Goal: Task Accomplishment & Management: Manage account settings

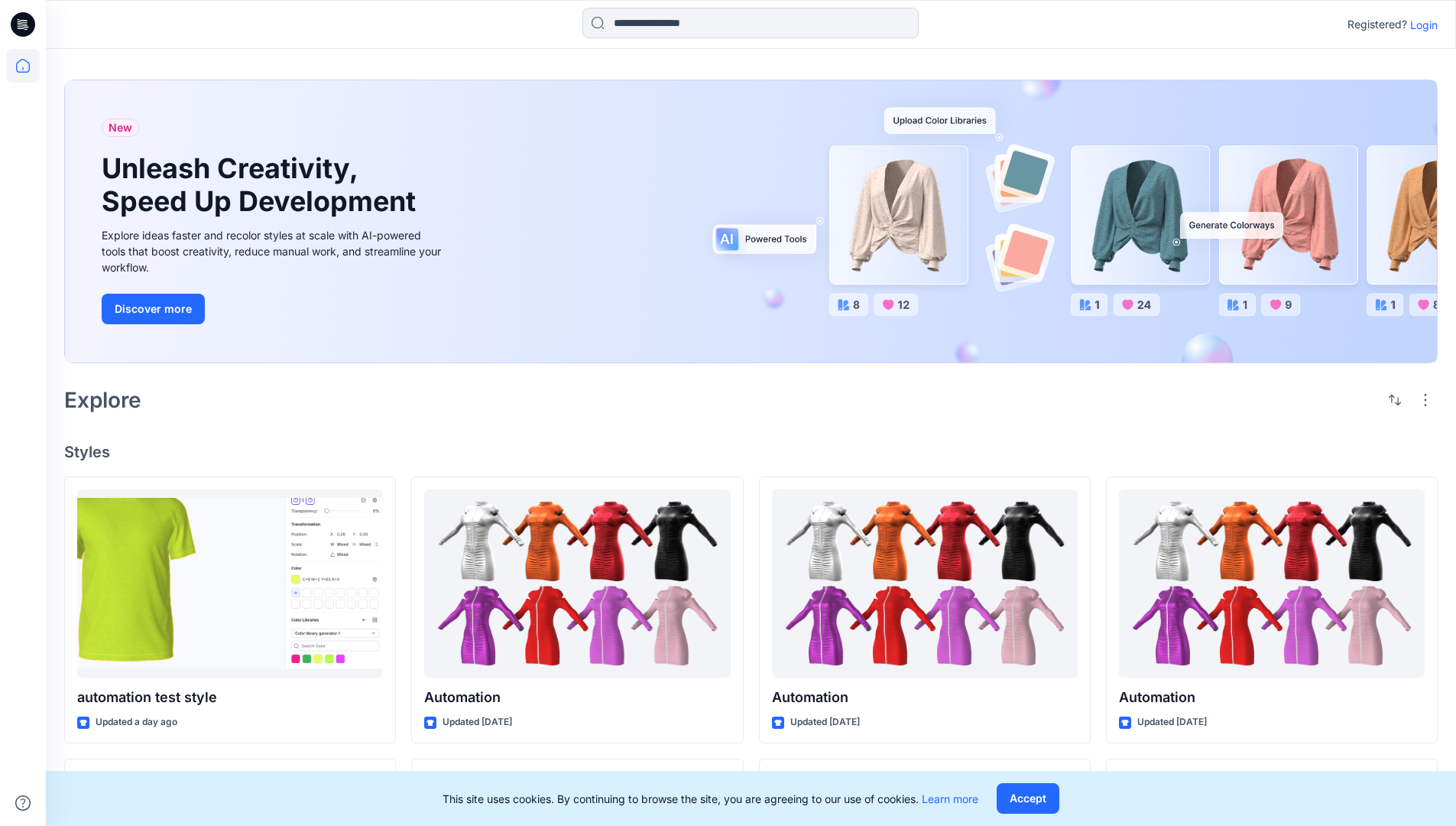
click at [1420, 25] on p "Login" at bounding box center [1425, 24] width 28 height 16
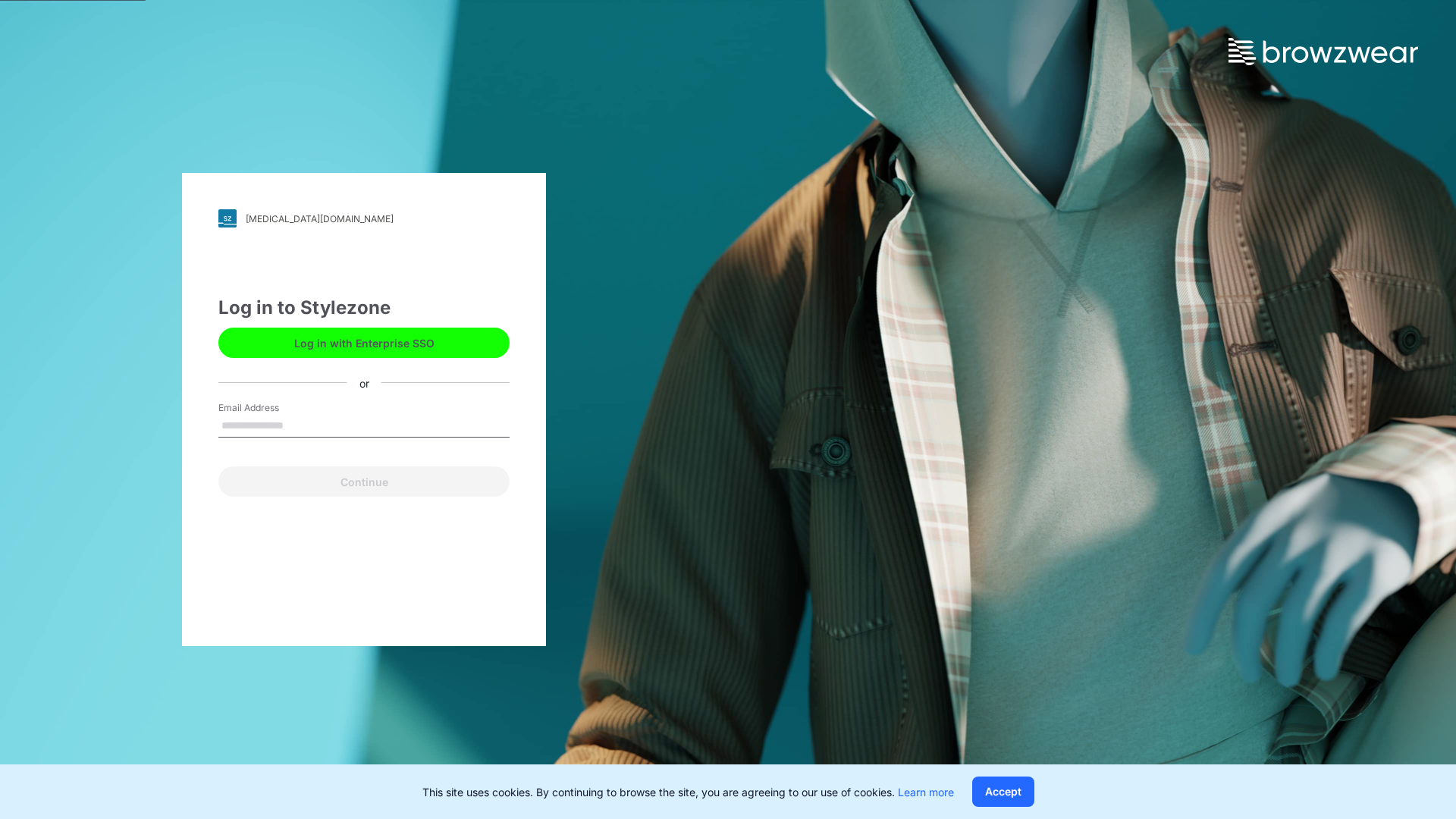
click at [300, 425] on input "Email Address" at bounding box center [364, 425] width 291 height 23
type input "**********"
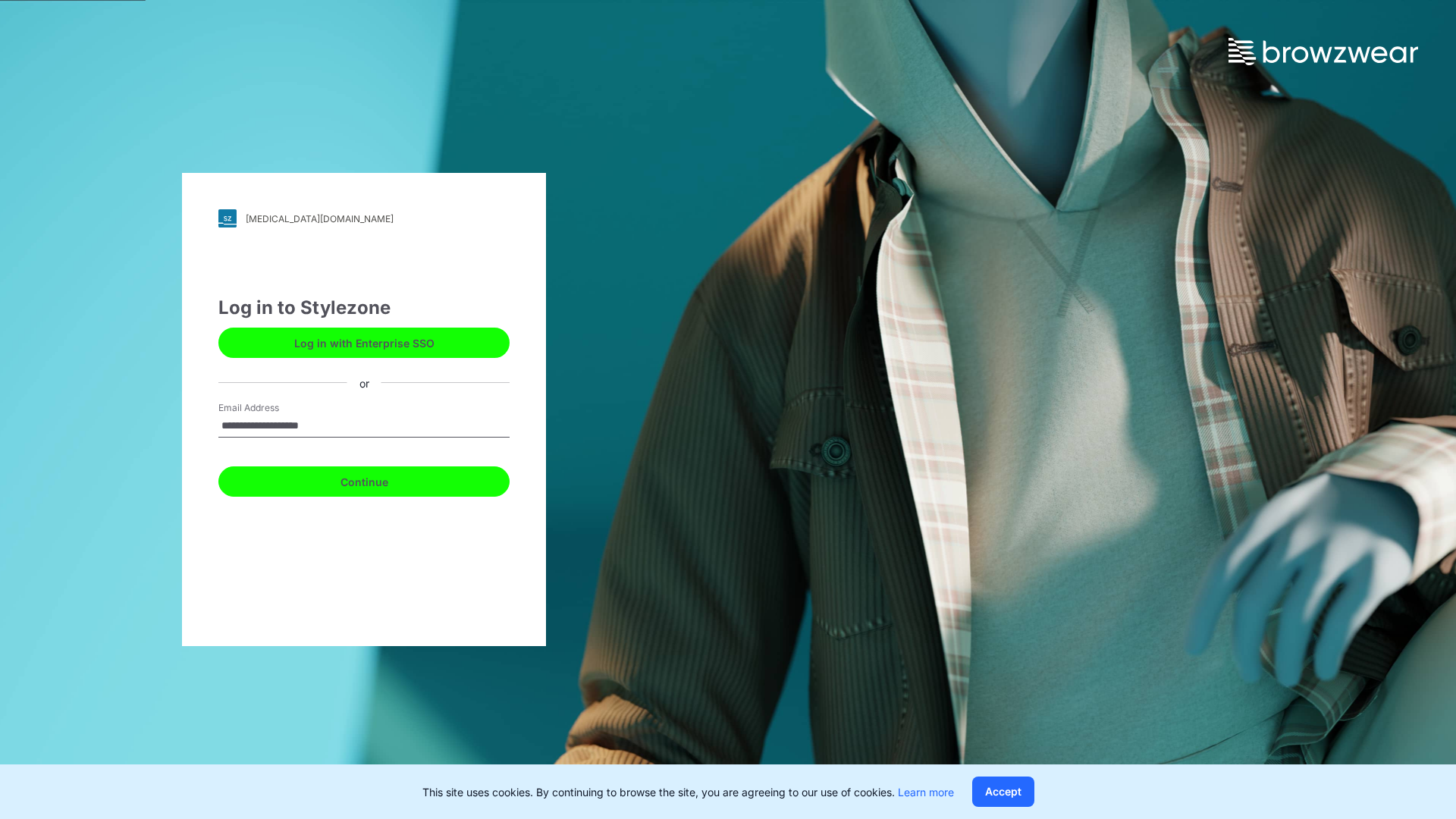
click at [381, 479] on button "Continue" at bounding box center [364, 481] width 291 height 30
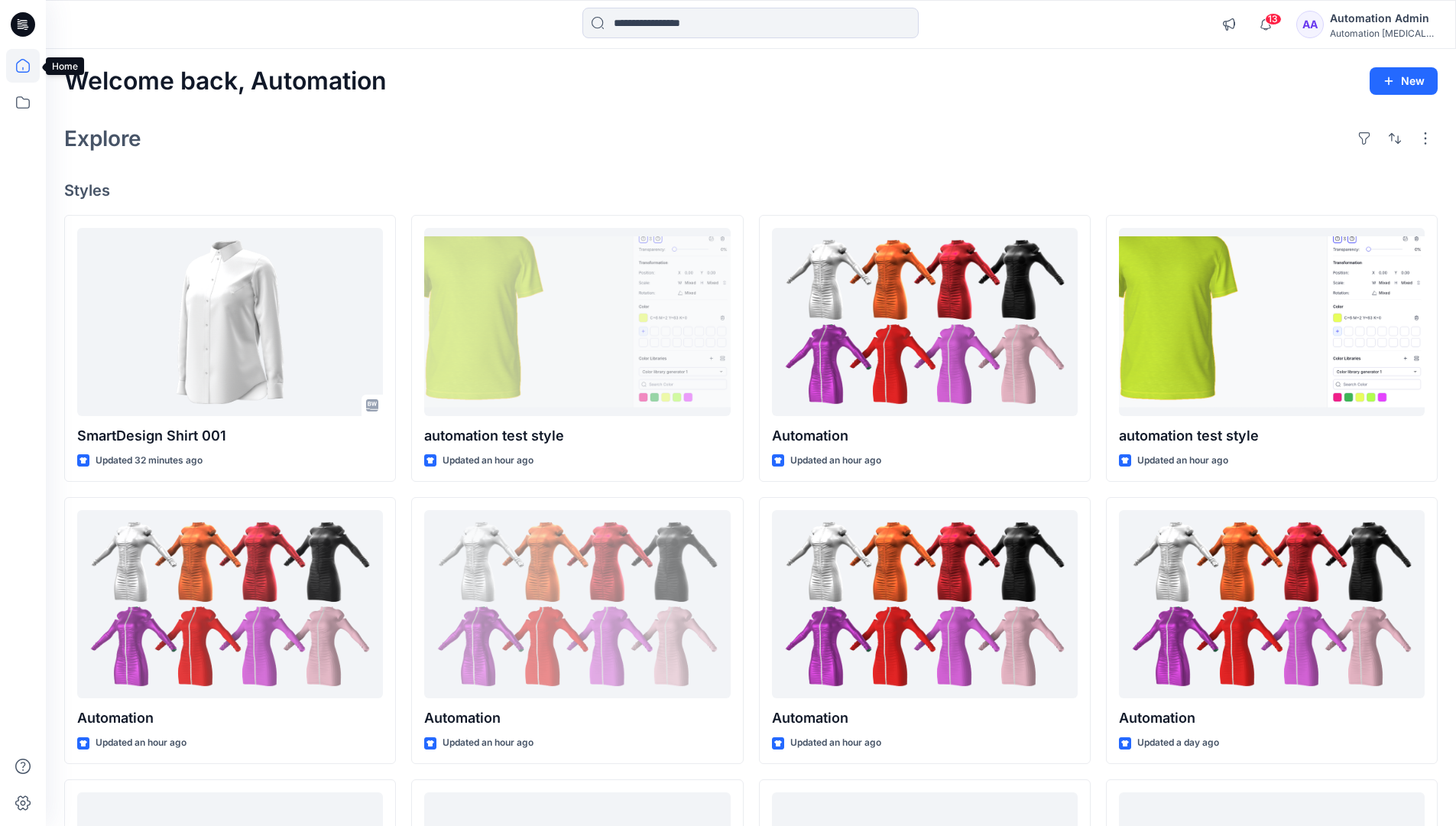
click at [29, 65] on icon at bounding box center [22, 65] width 14 height 14
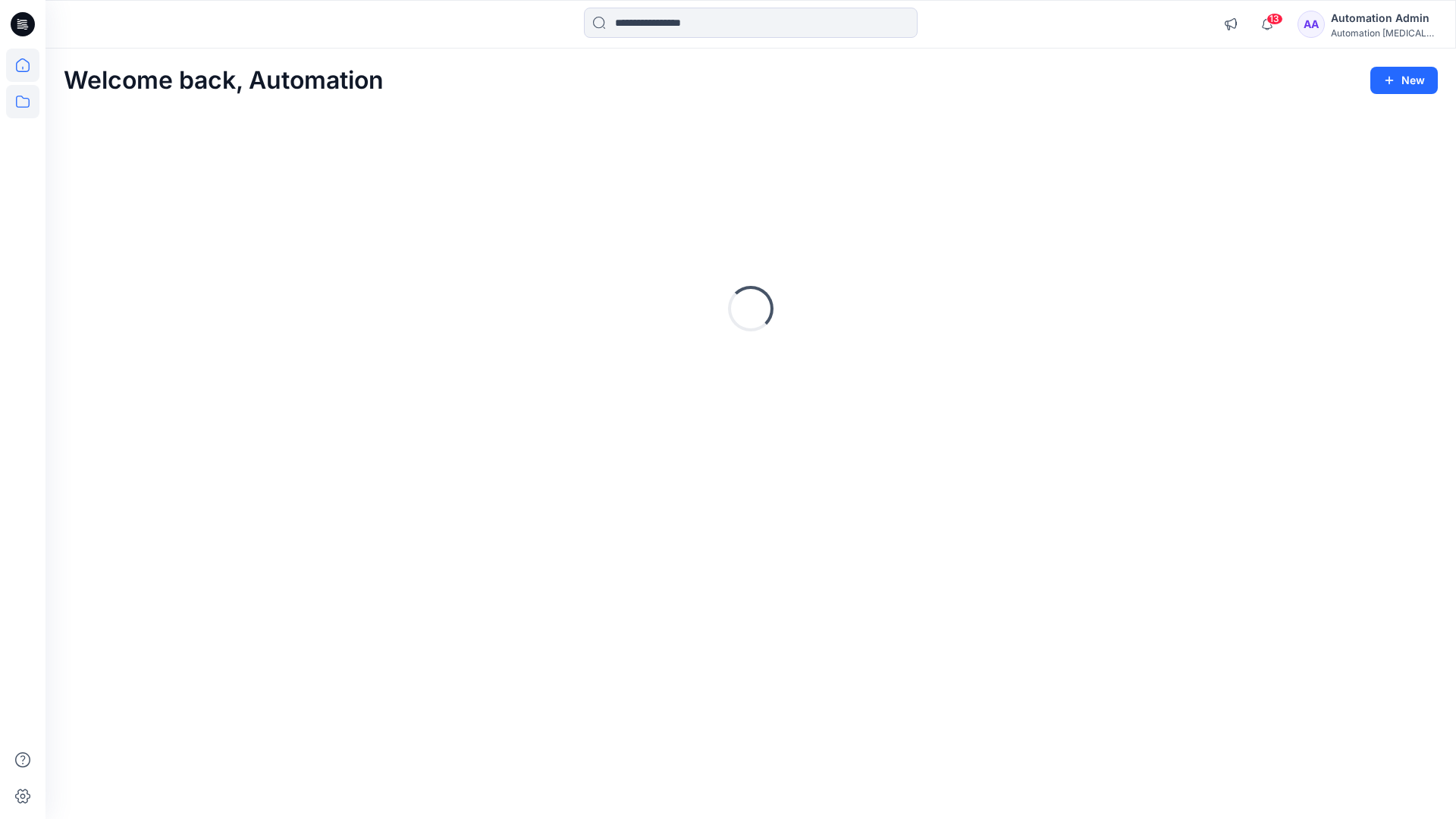
click at [18, 104] on icon at bounding box center [23, 101] width 34 height 34
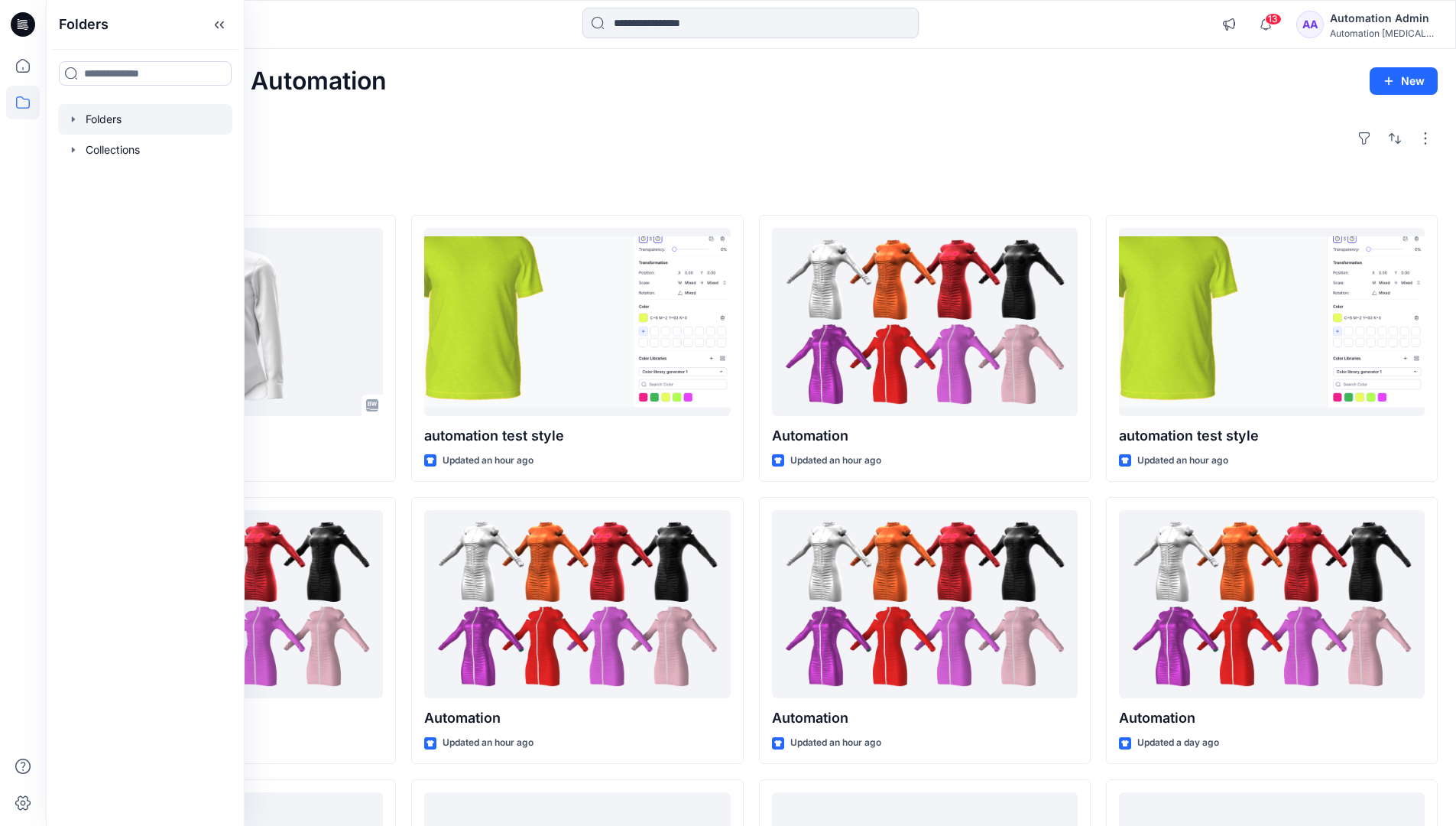
click at [99, 115] on div at bounding box center [145, 119] width 174 height 30
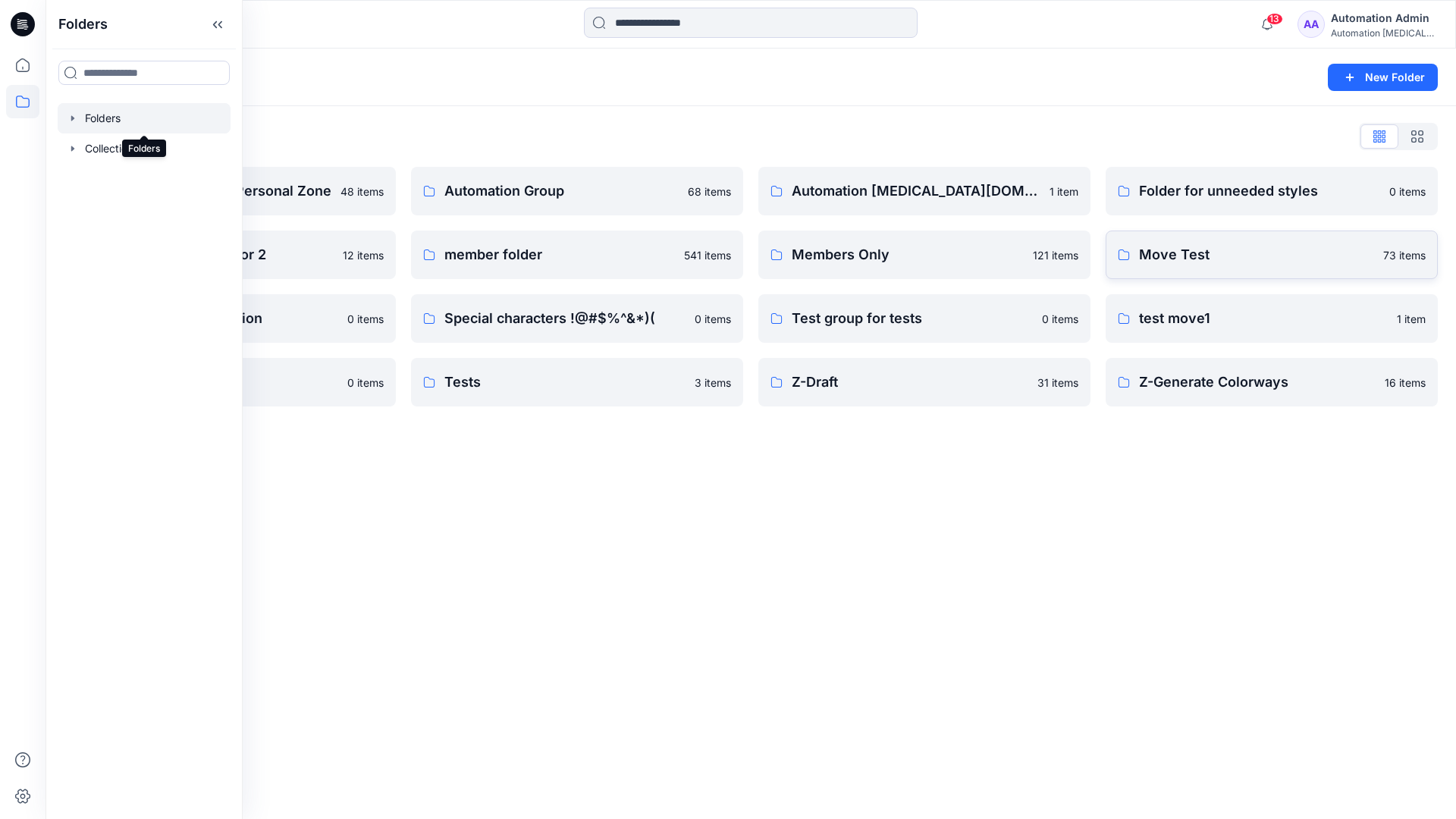
click at [1214, 257] on p "Move Test" at bounding box center [1256, 254] width 235 height 21
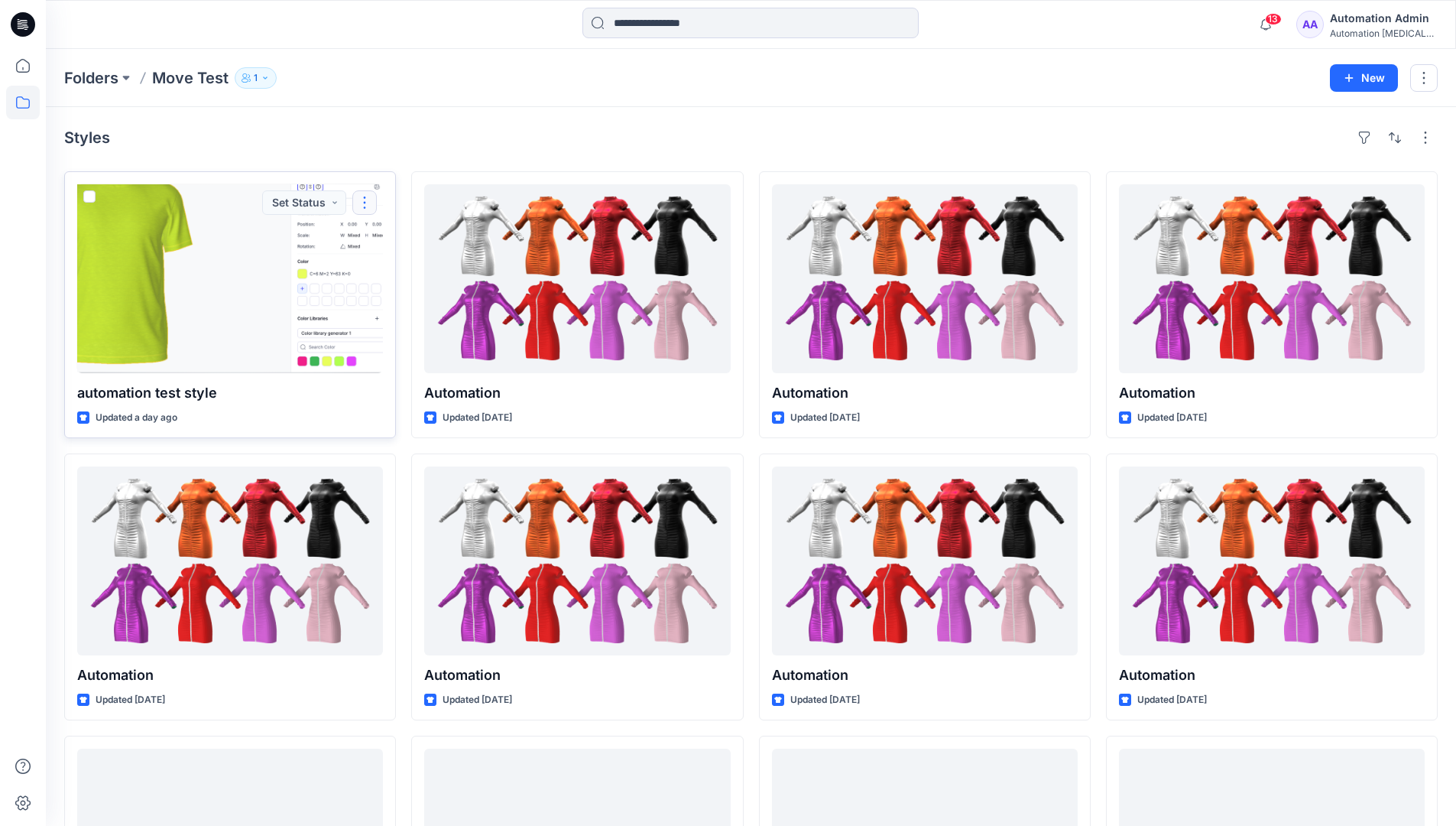
click at [364, 203] on button "button" at bounding box center [365, 203] width 25 height 25
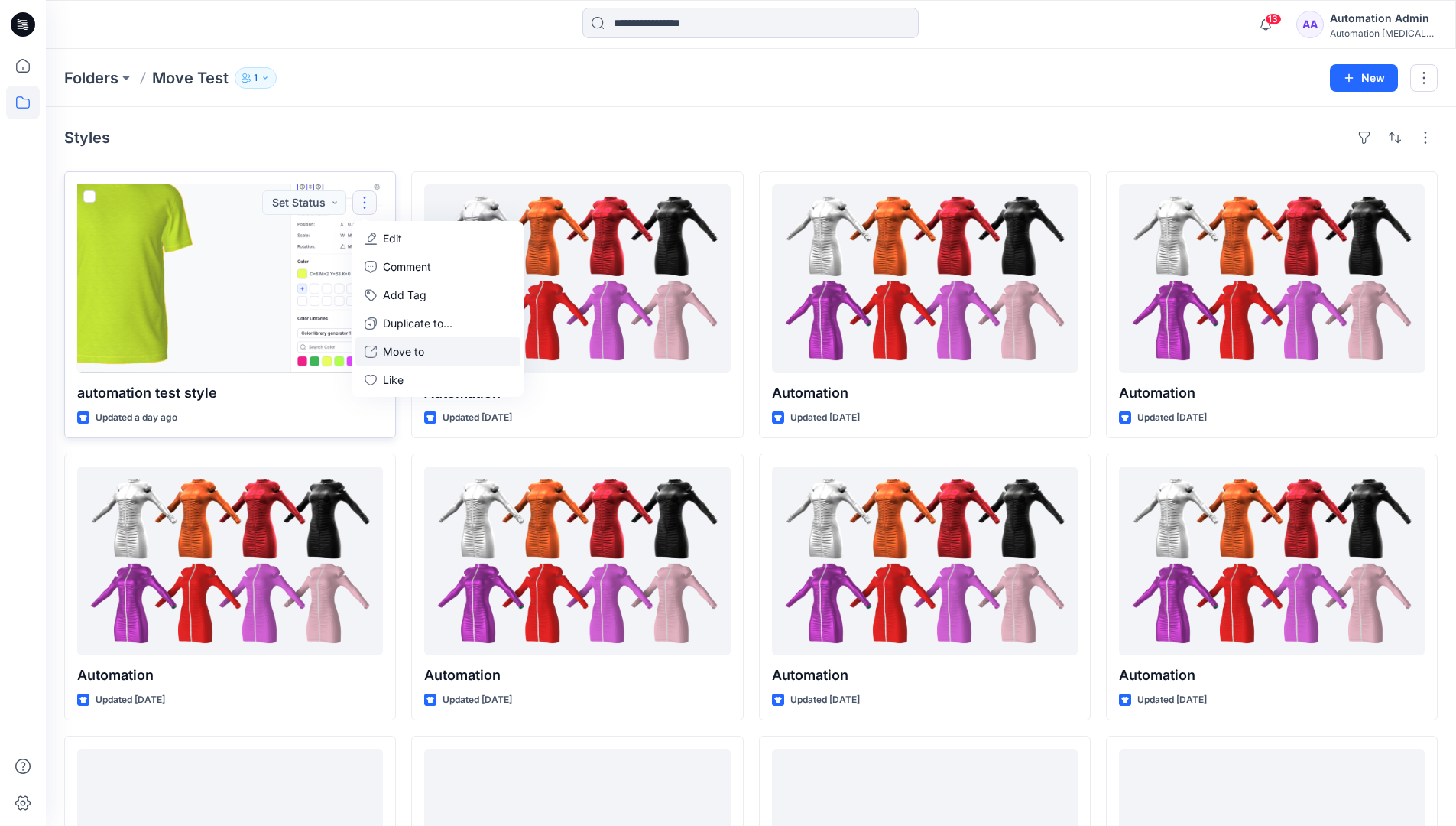
click at [420, 346] on p "Move to" at bounding box center [403, 351] width 41 height 16
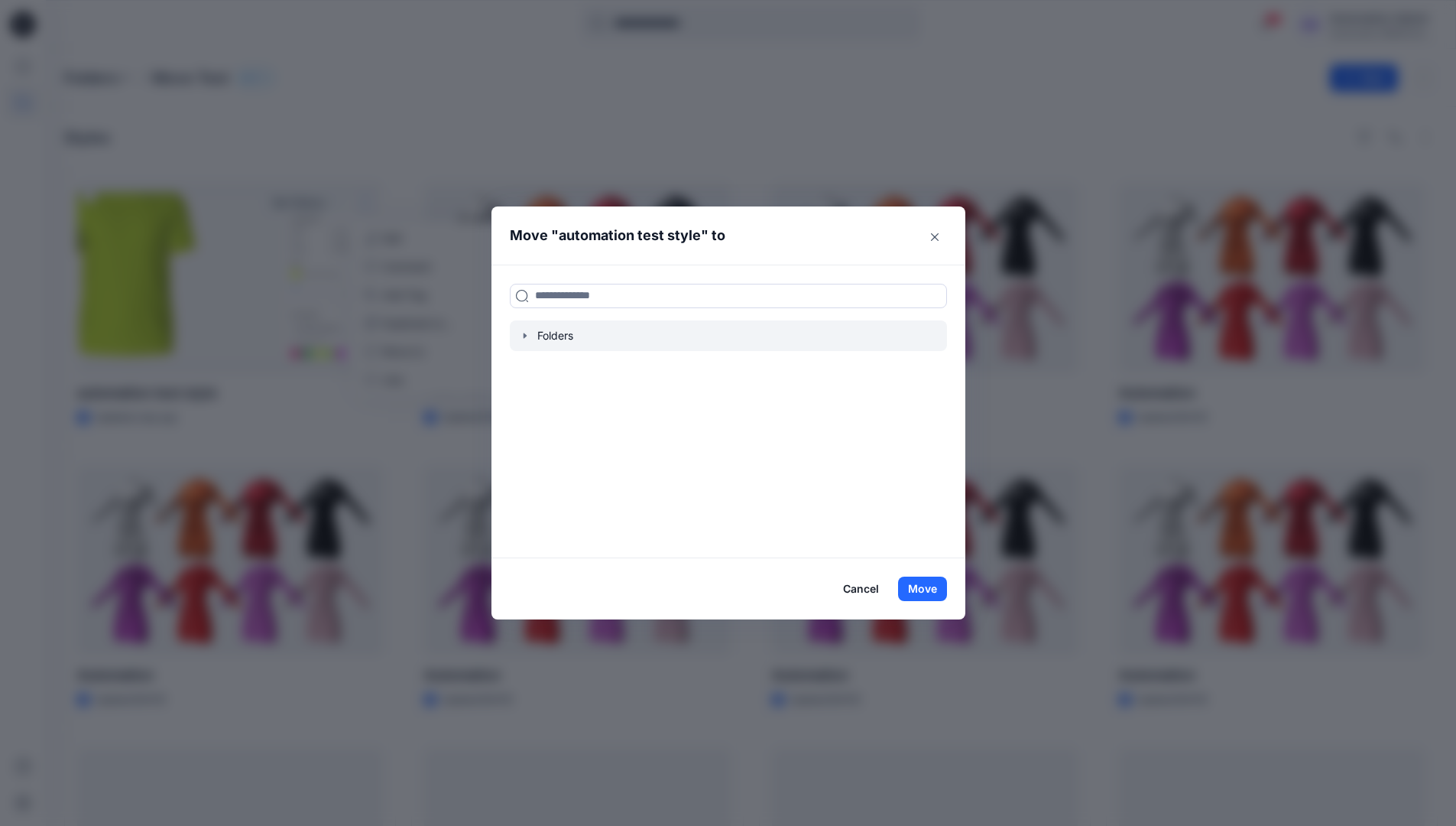
click at [529, 332] on icon "button" at bounding box center [525, 335] width 12 height 12
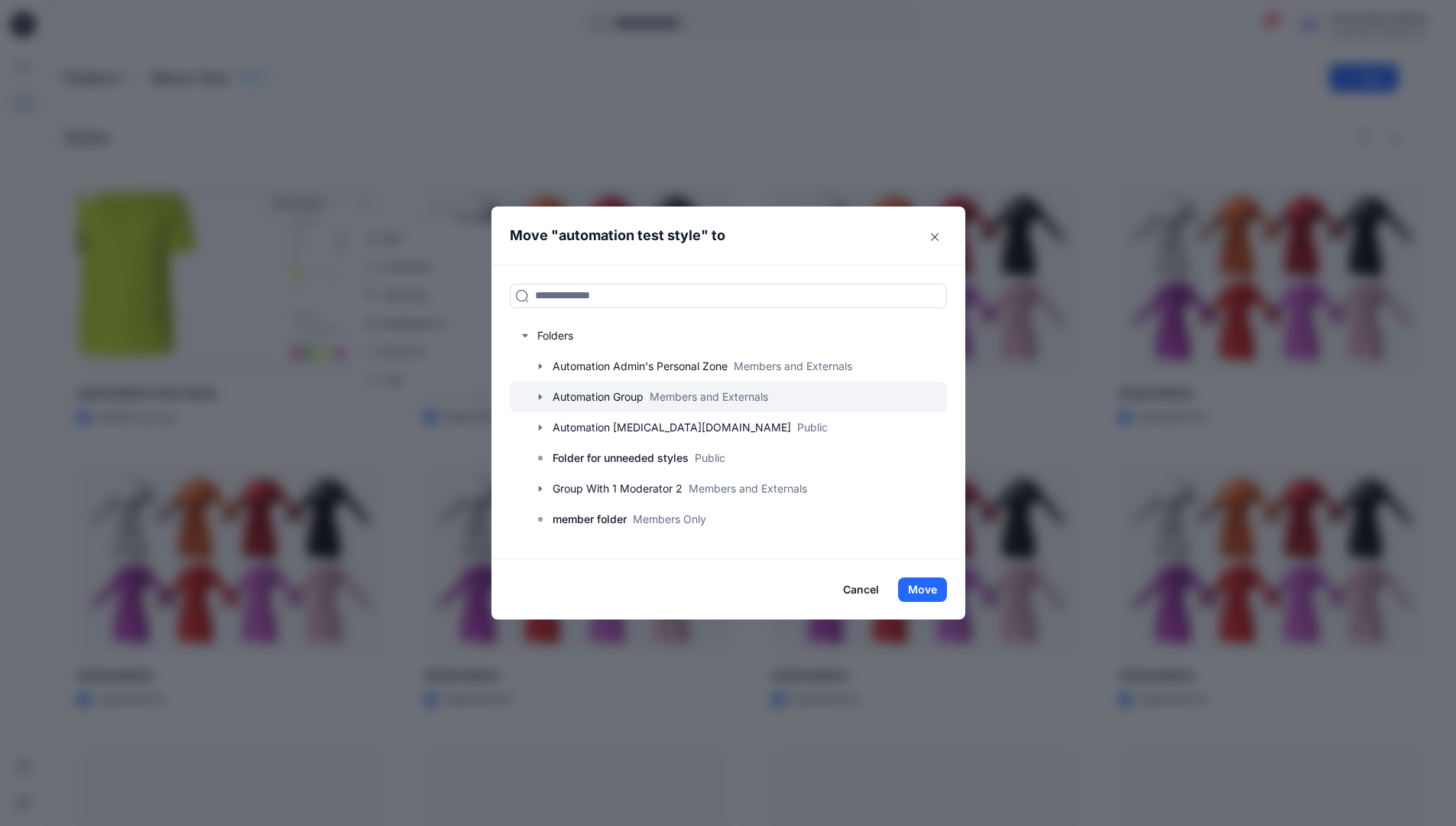
click at [588, 395] on div at bounding box center [728, 396] width 437 height 30
click at [931, 586] on button "Move" at bounding box center [922, 589] width 49 height 25
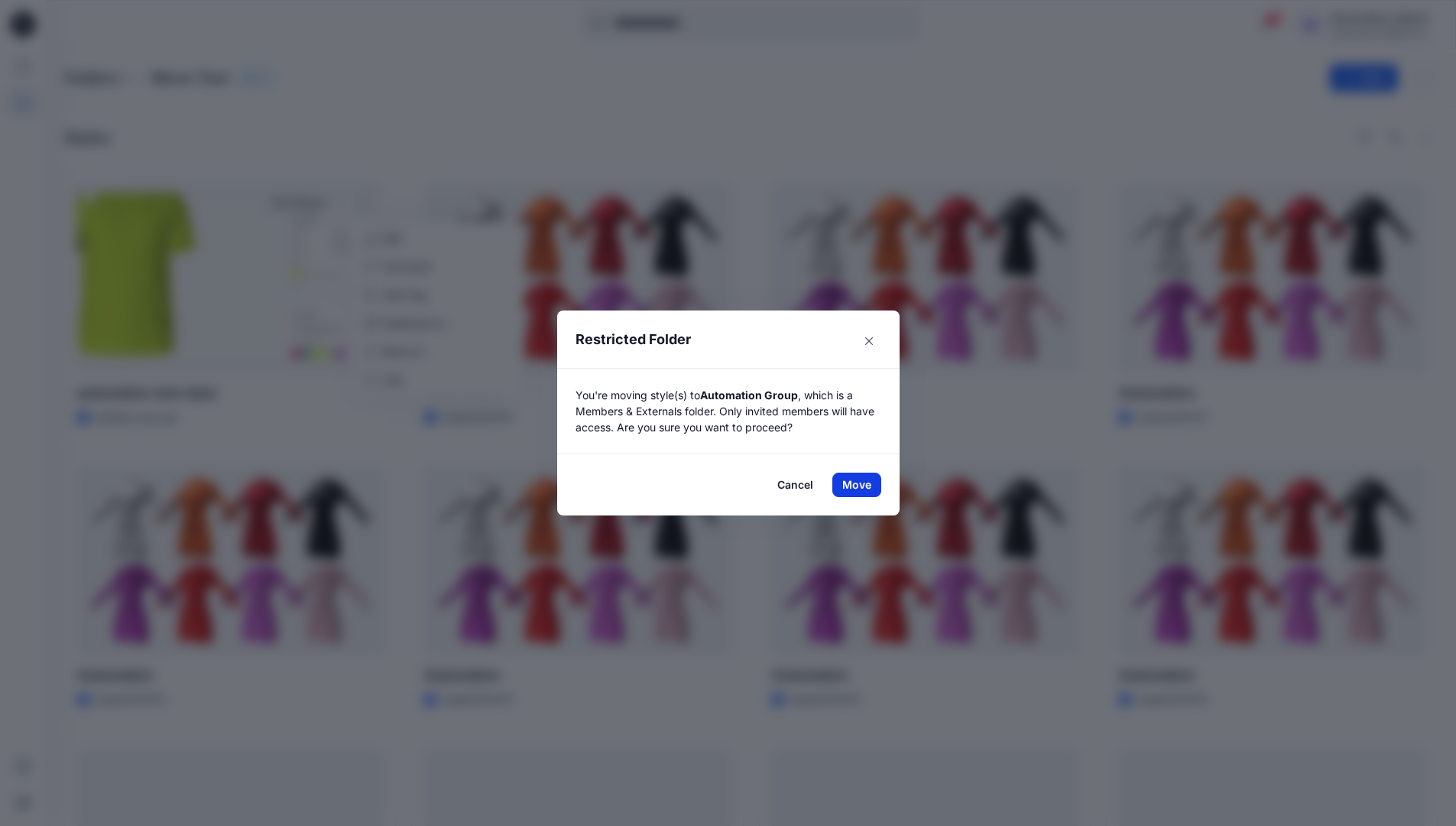
click at [862, 484] on button "Move" at bounding box center [856, 484] width 49 height 25
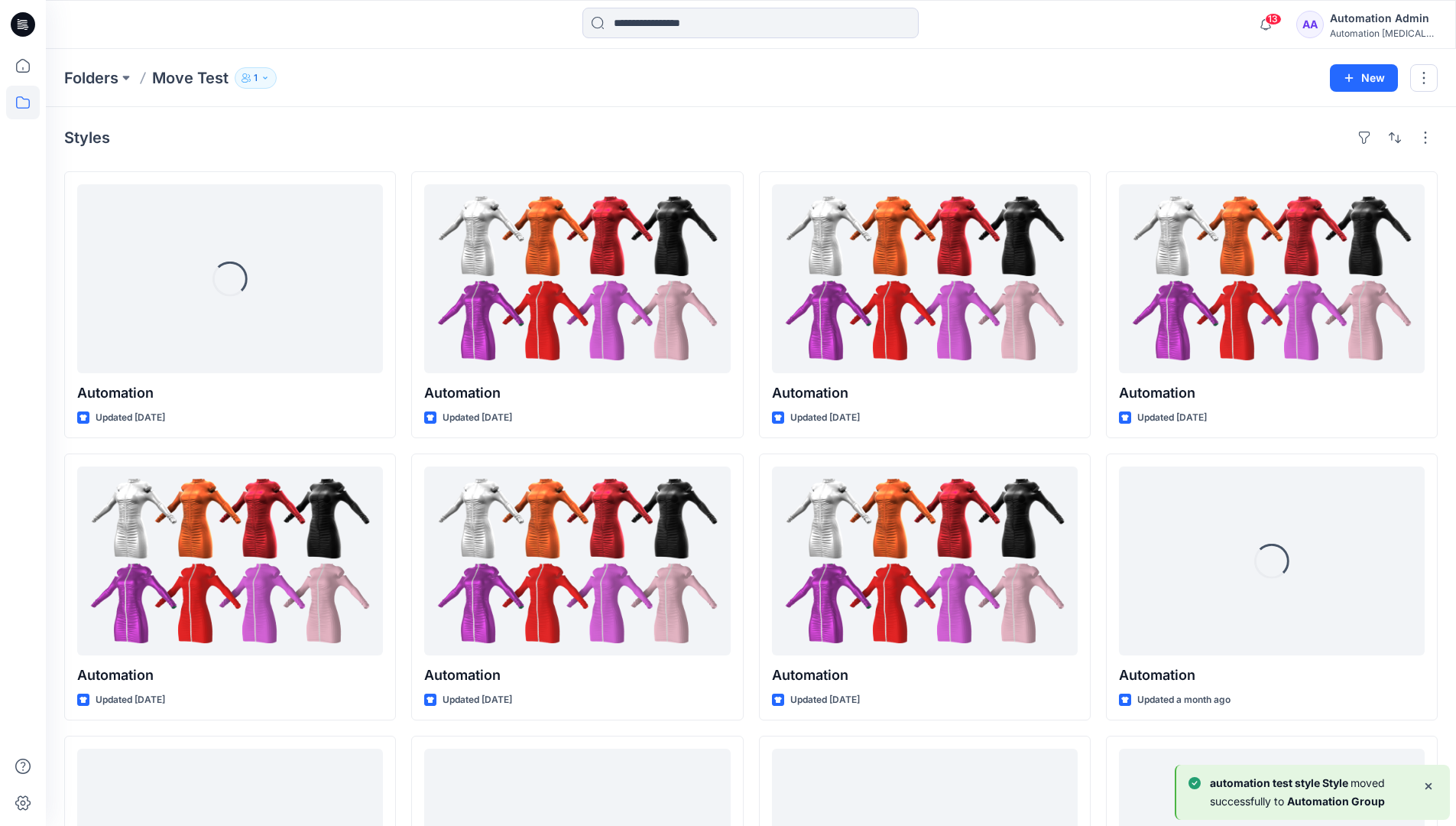
drag, startPoint x: 862, startPoint y: 484, endPoint x: 821, endPoint y: 142, distance: 344.4
click at [821, 142] on div "Styles" at bounding box center [751, 137] width 1374 height 25
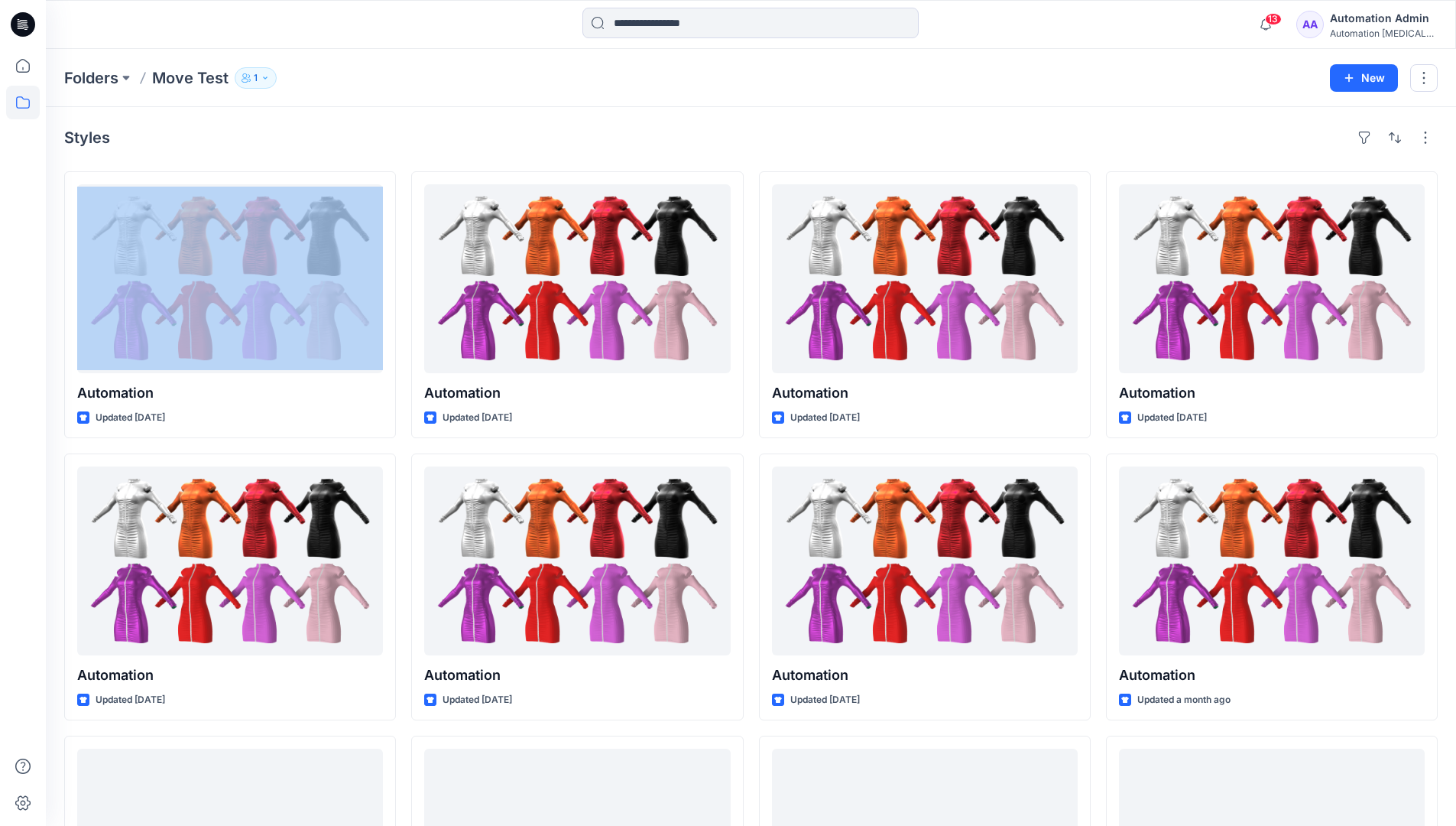
click at [87, 142] on h4 "Styles" at bounding box center [87, 137] width 46 height 18
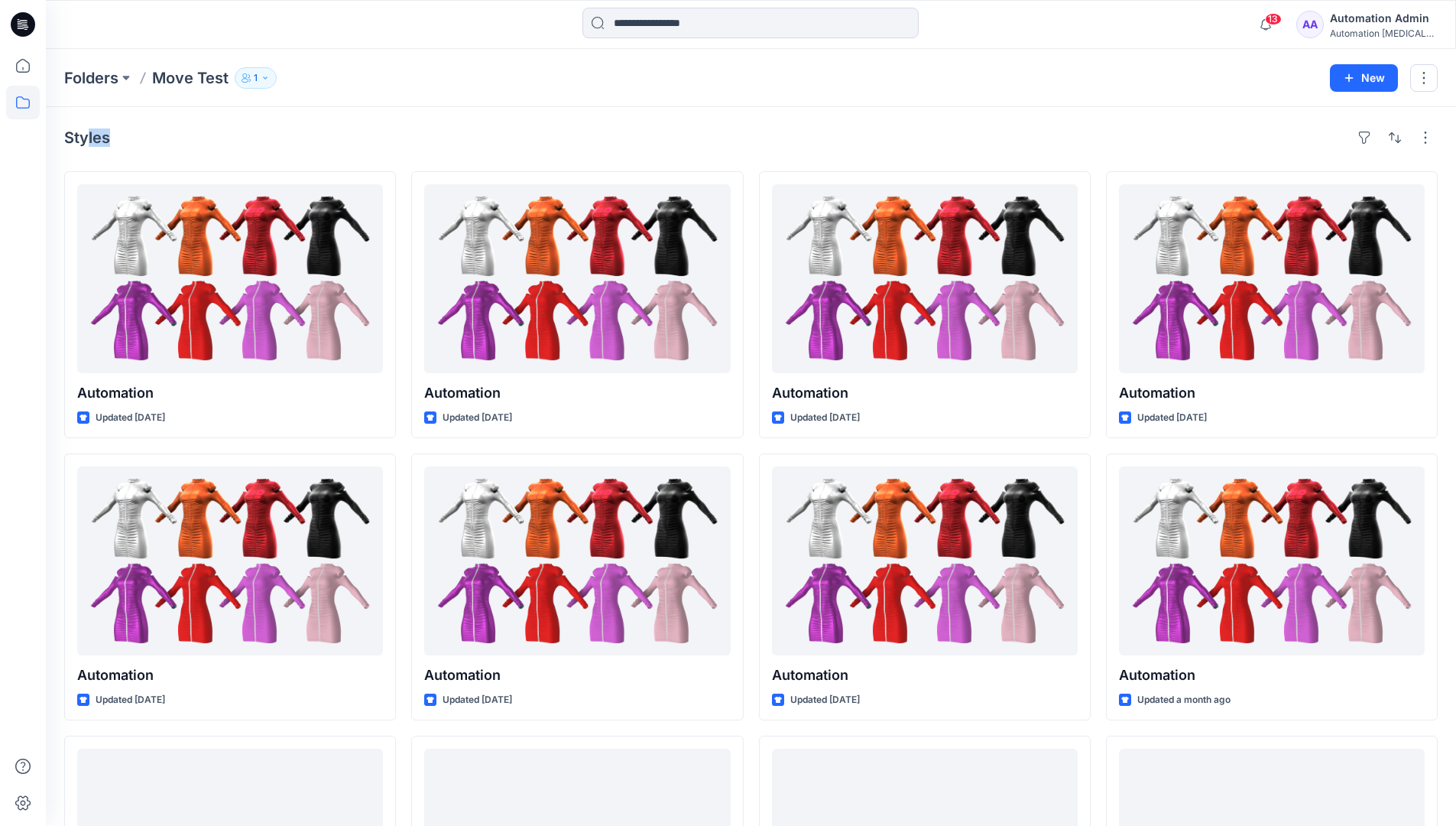
drag, startPoint x: 87, startPoint y: 142, endPoint x: 242, endPoint y: 156, distance: 155.6
click at [242, 156] on div "Styles Automation Updated 7 days ago Automation Updated 15 days ago Automation …" at bounding box center [751, 591] width 1411 height 970
click at [25, 104] on icon at bounding box center [23, 102] width 34 height 34
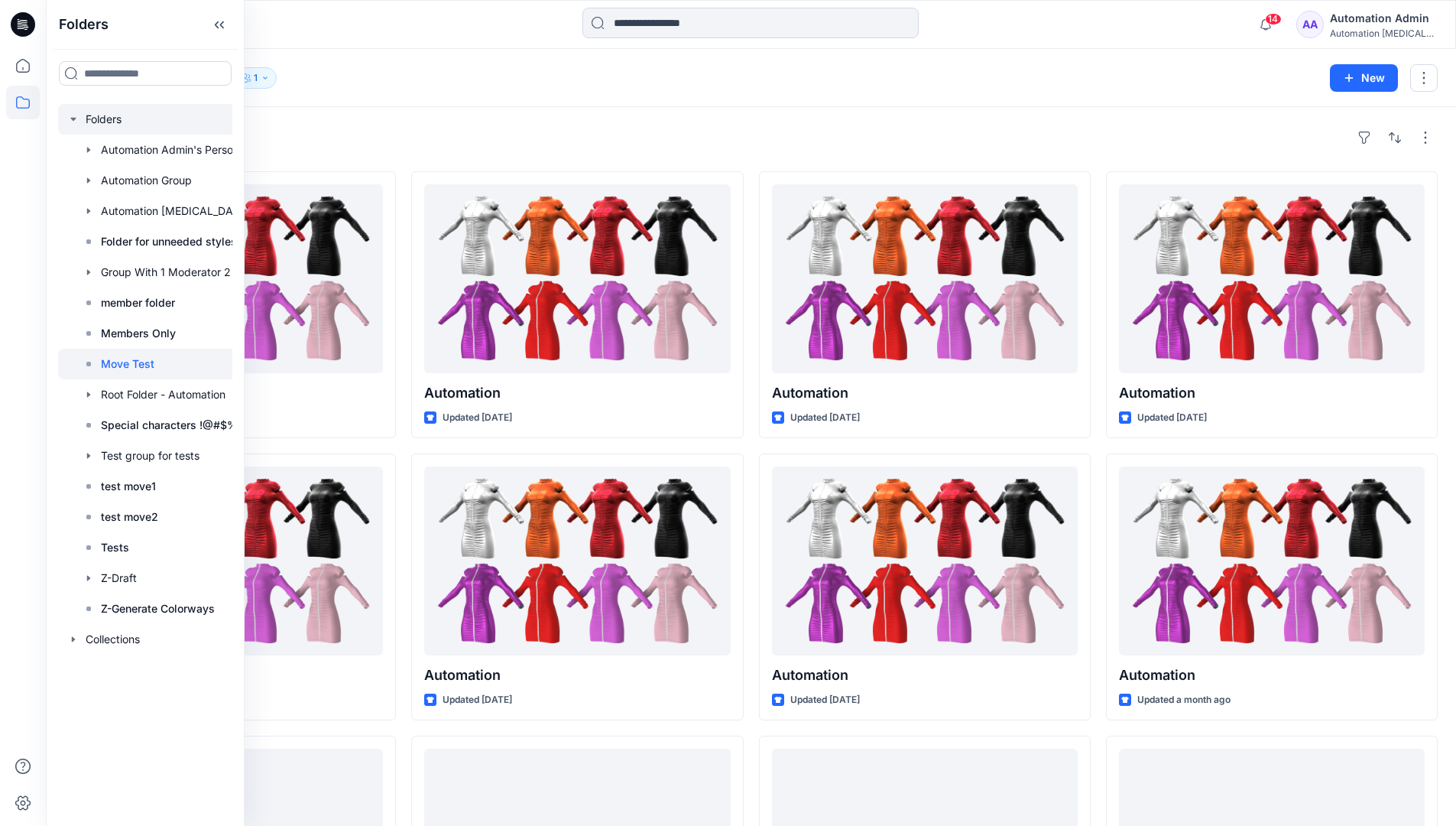
click at [108, 122] on div at bounding box center [165, 119] width 214 height 30
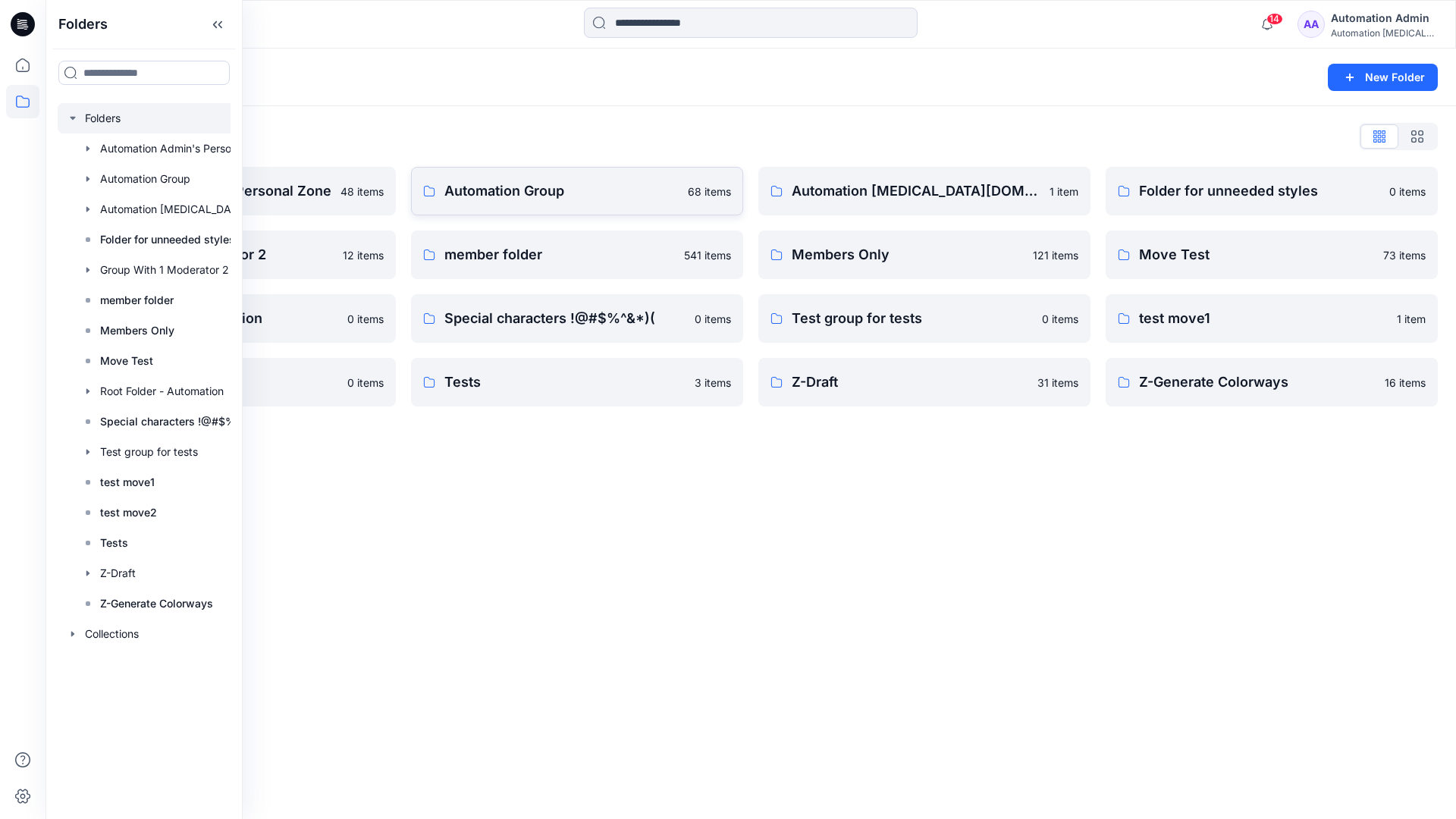
click at [556, 200] on p "Automation Group" at bounding box center [561, 191] width 235 height 21
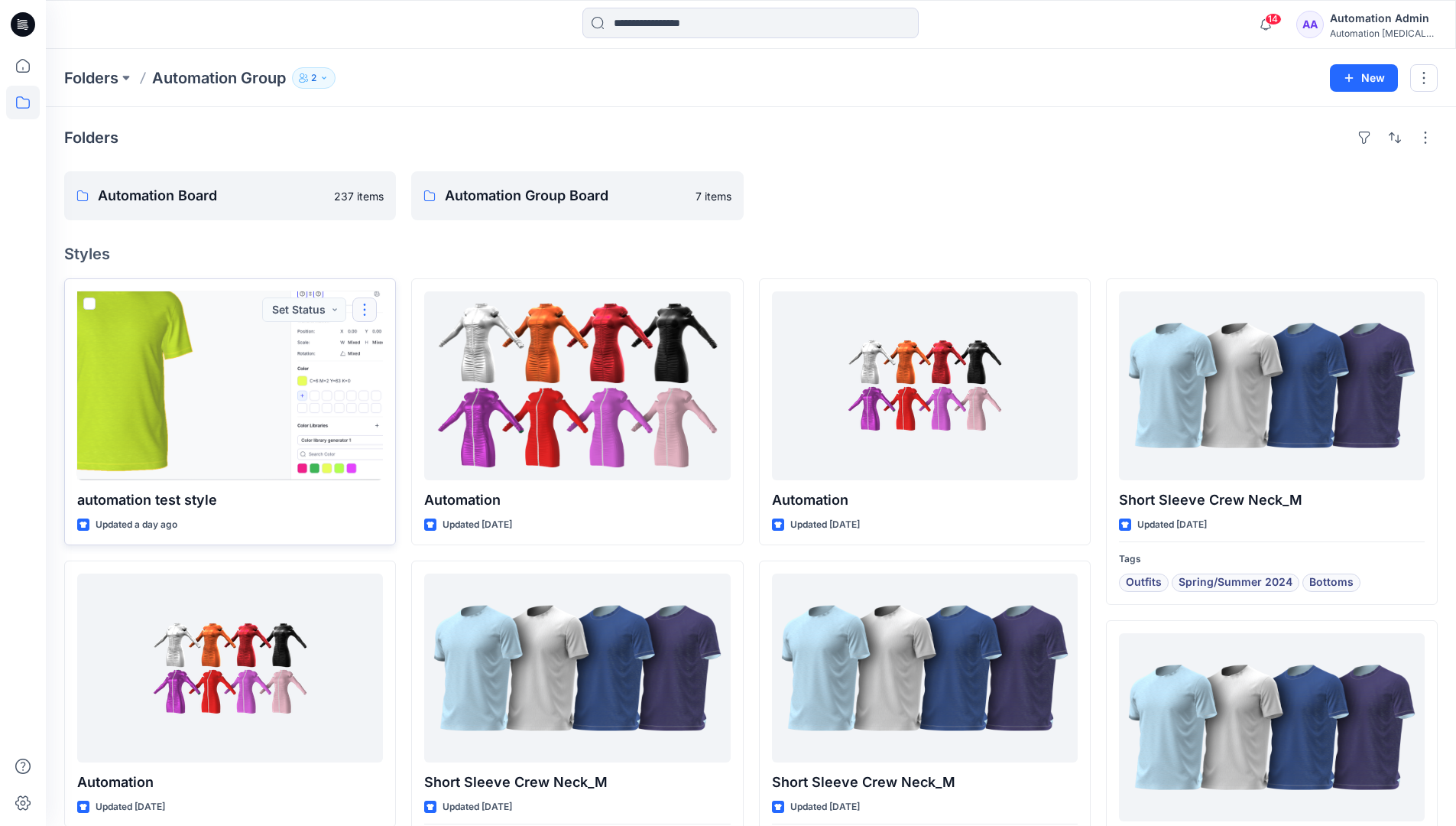
click at [364, 317] on button "button" at bounding box center [365, 309] width 25 height 25
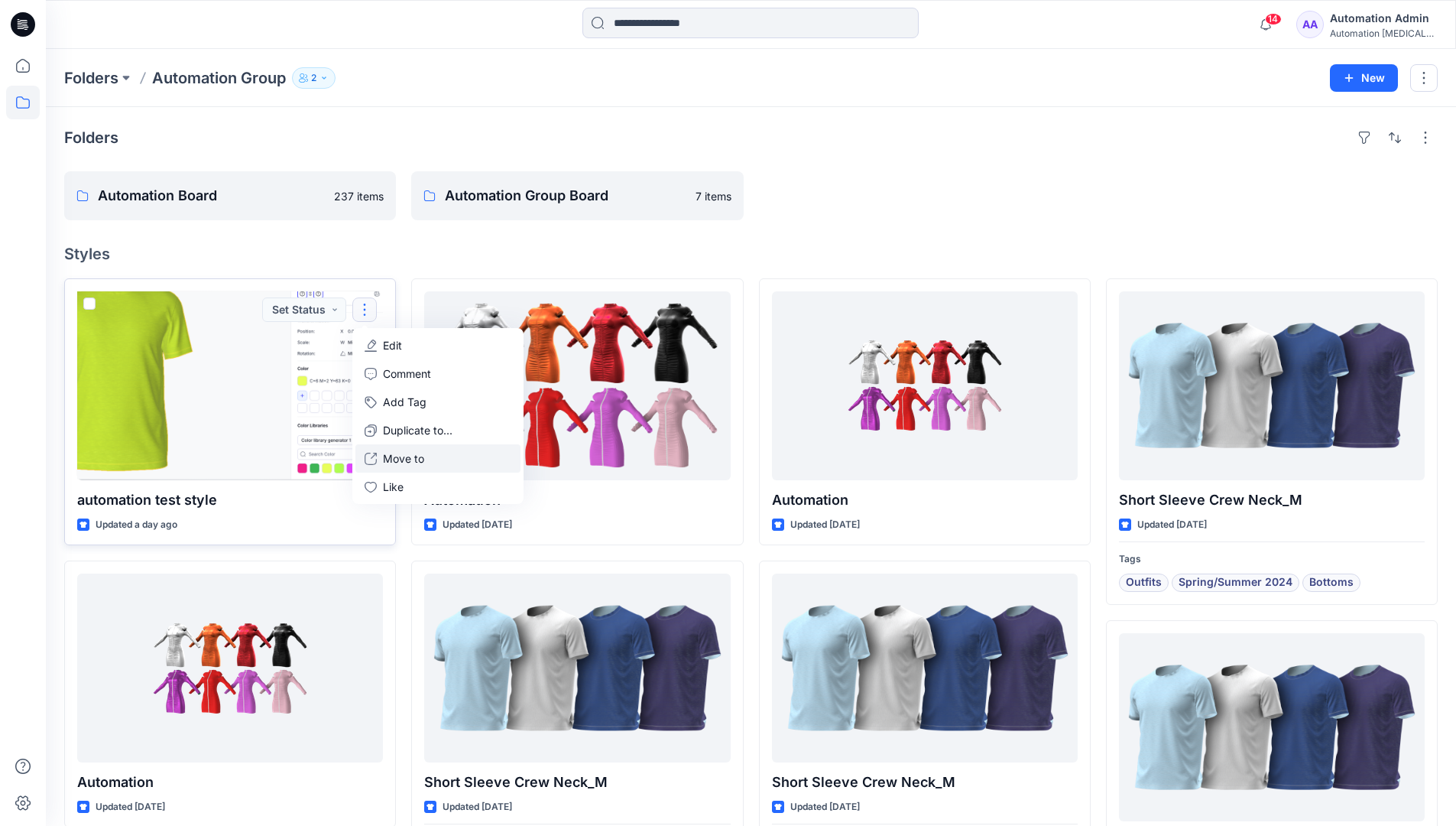
click at [418, 453] on p "Move to" at bounding box center [403, 458] width 41 height 16
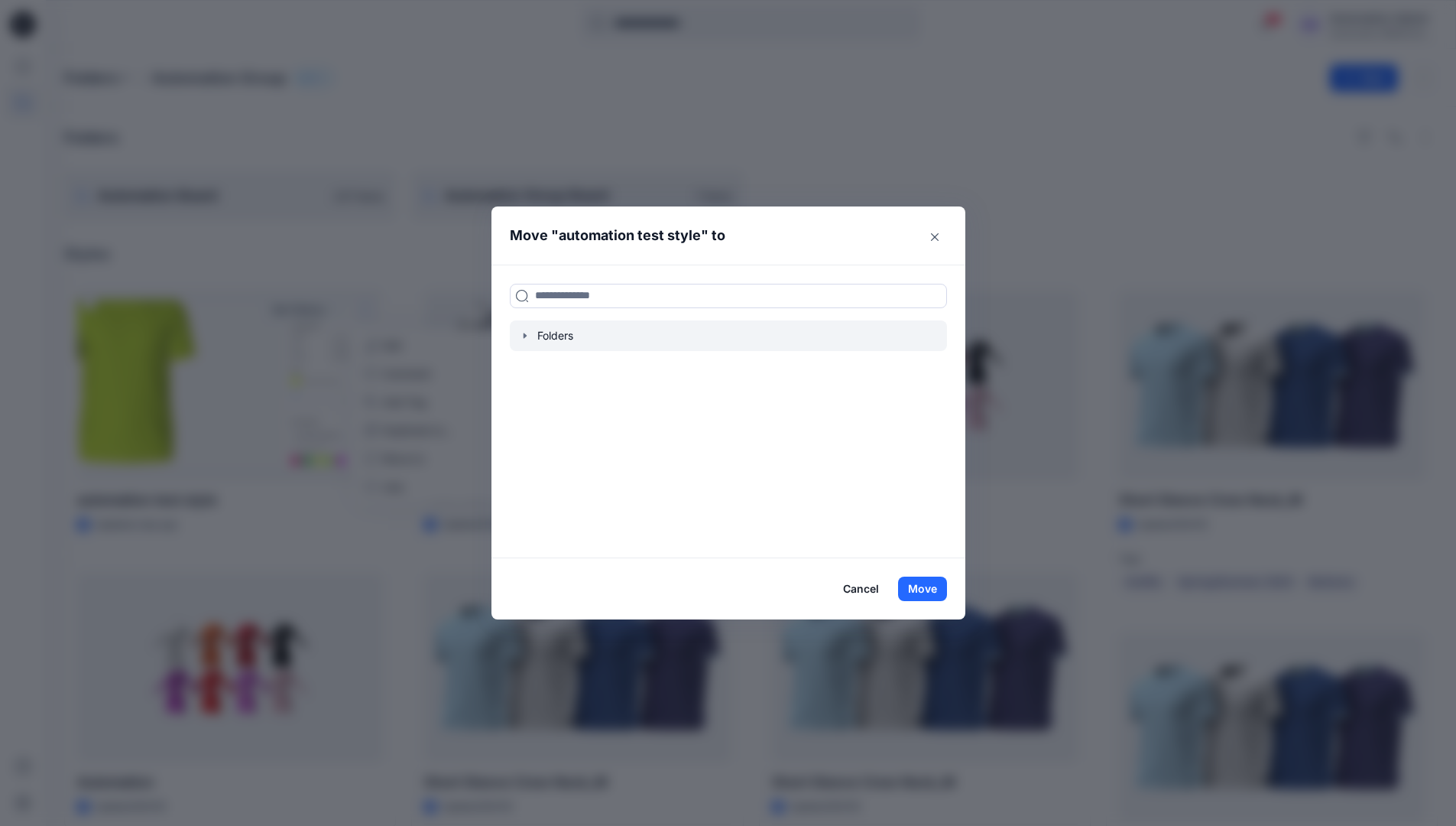
click at [531, 334] on icon "button" at bounding box center [525, 335] width 12 height 12
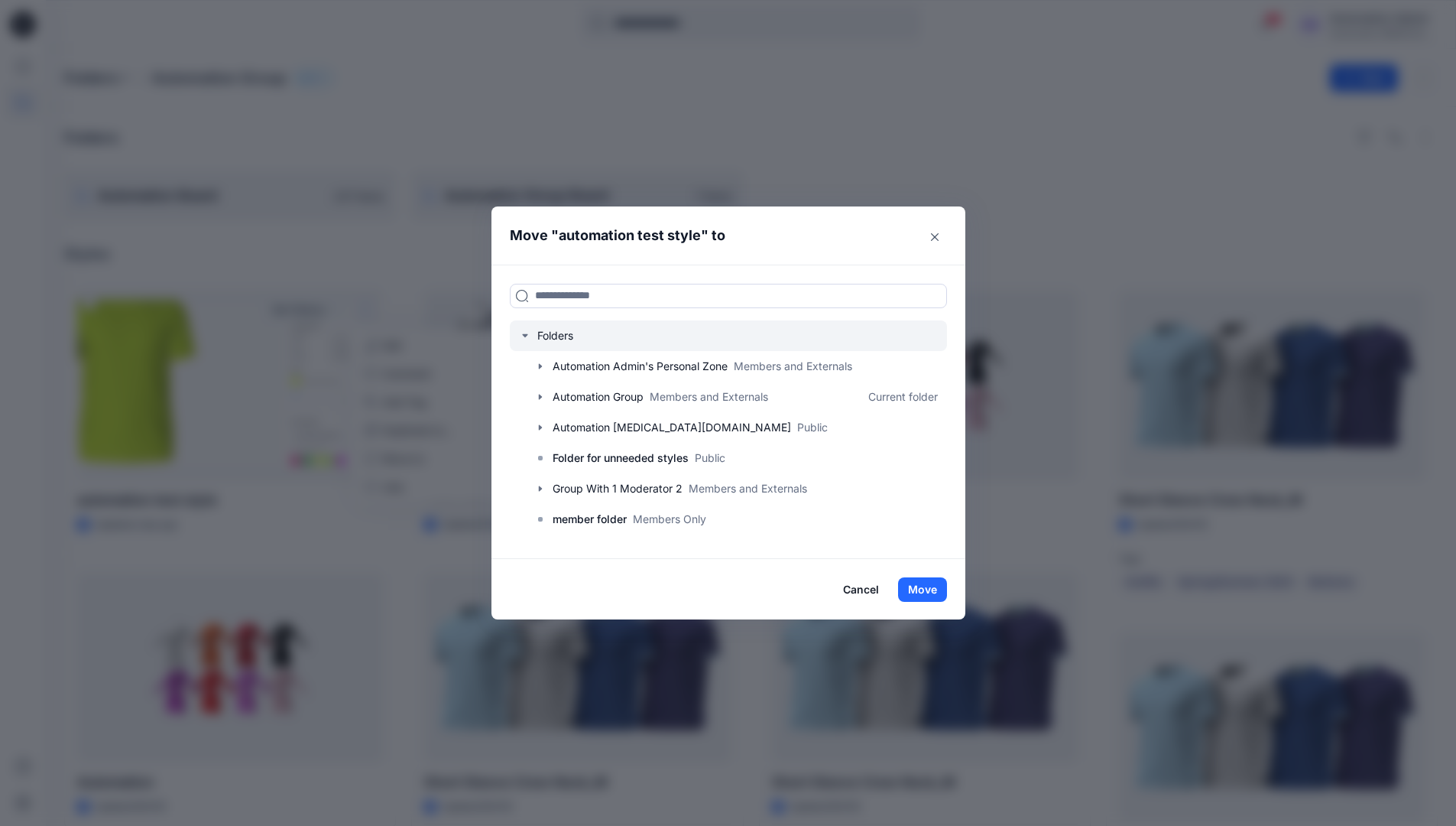
scroll to position [151, 0]
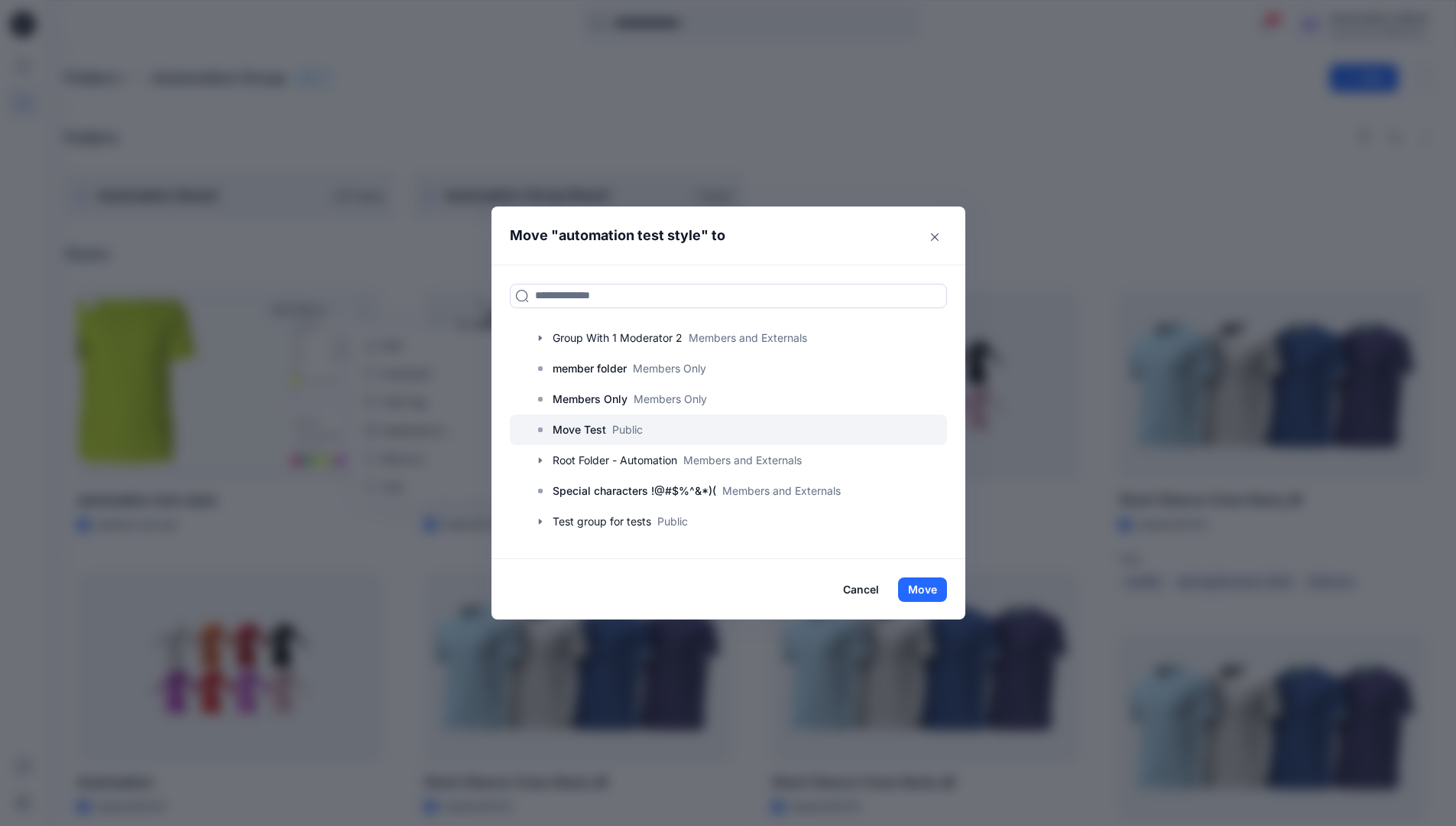
click at [584, 425] on p "Move Test" at bounding box center [579, 430] width 53 height 18
click at [920, 581] on button "Move" at bounding box center [922, 589] width 49 height 25
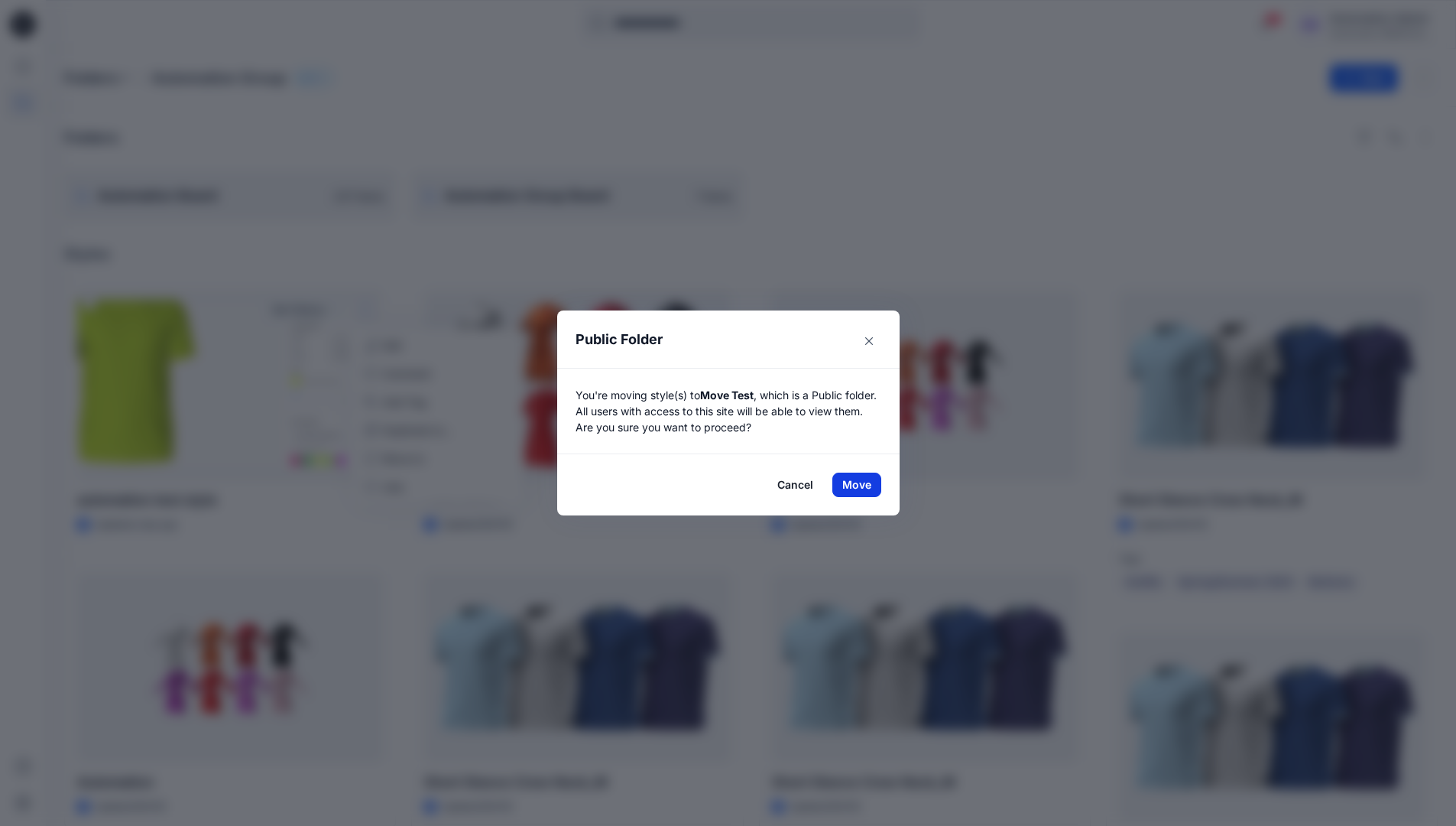
click at [862, 484] on button "Move" at bounding box center [856, 484] width 49 height 25
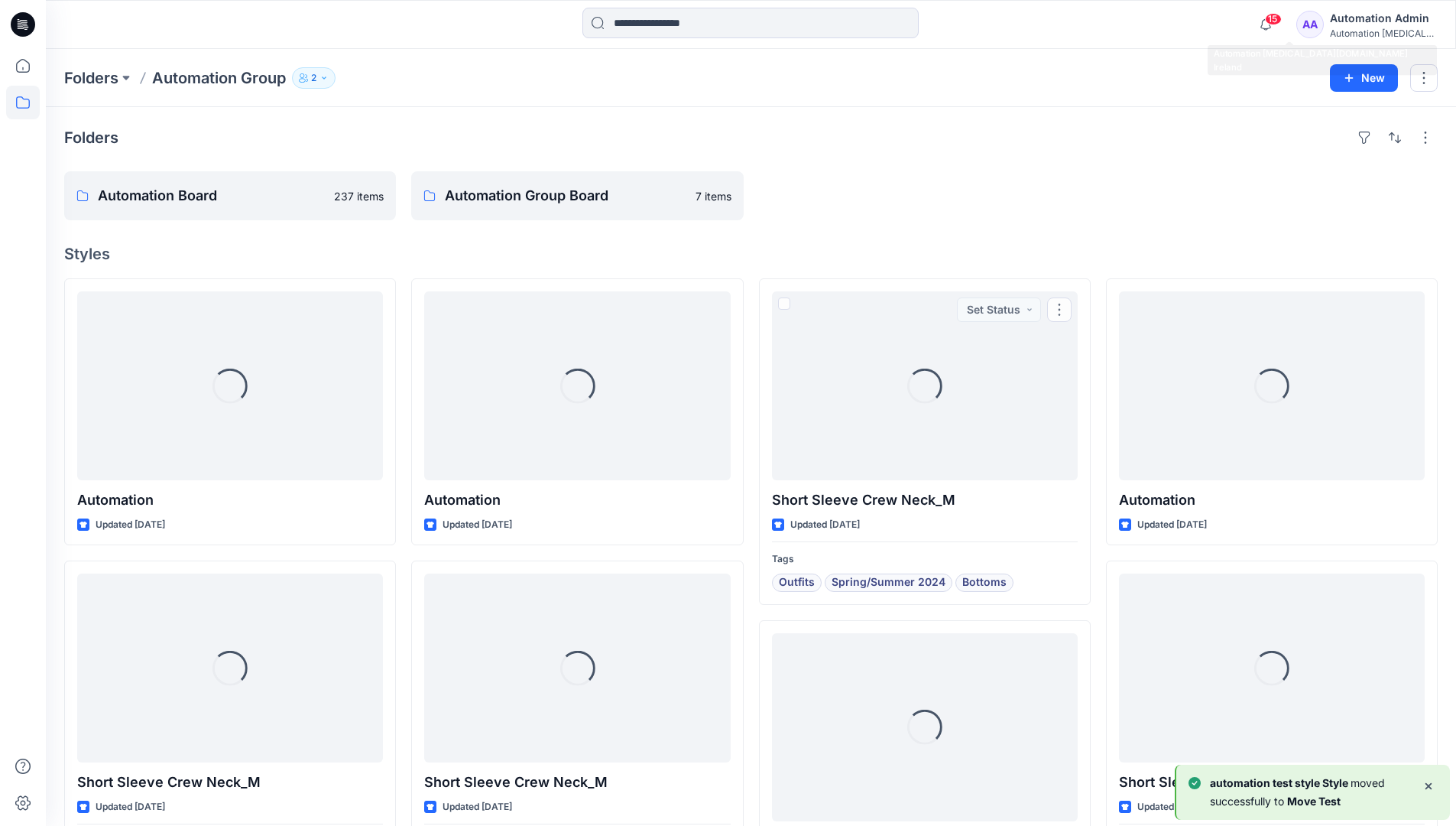
click at [1357, 32] on div "Automation [MEDICAL_DATA]..." at bounding box center [1383, 33] width 107 height 11
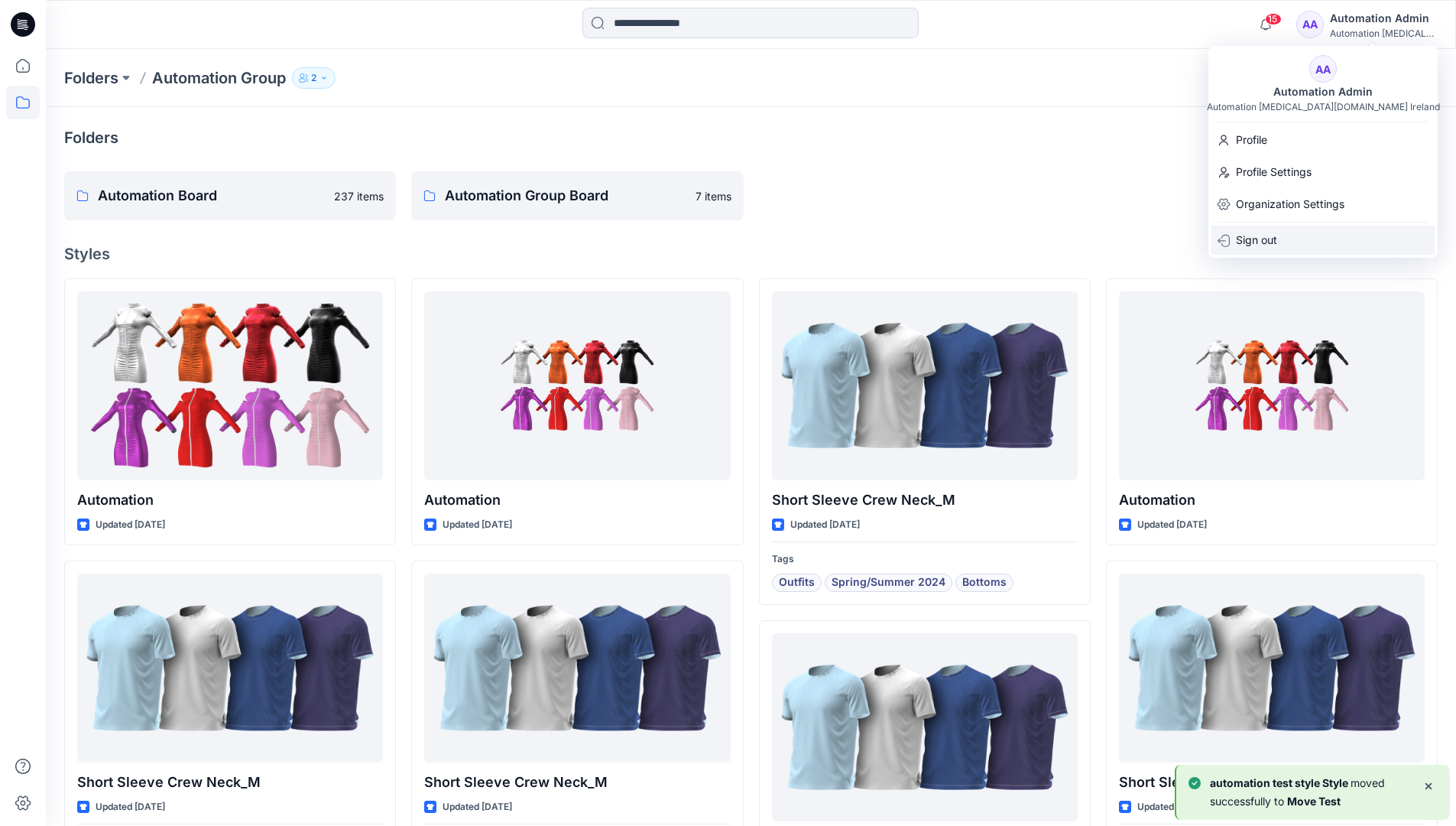
click at [1257, 229] on p "Sign out" at bounding box center [1256, 240] width 41 height 29
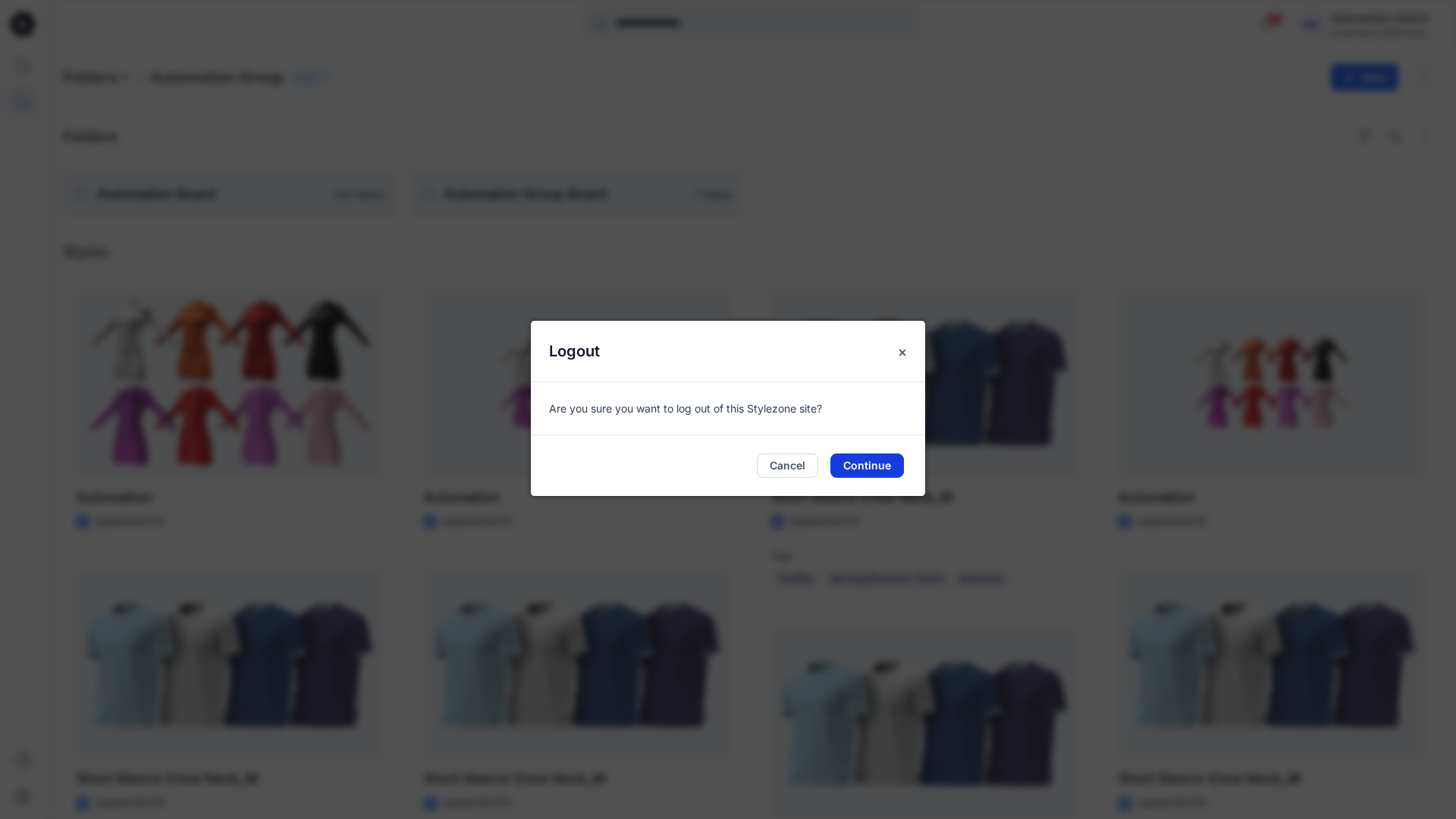
click at [881, 471] on button "Continue" at bounding box center [867, 465] width 74 height 25
